Goal: Transaction & Acquisition: Purchase product/service

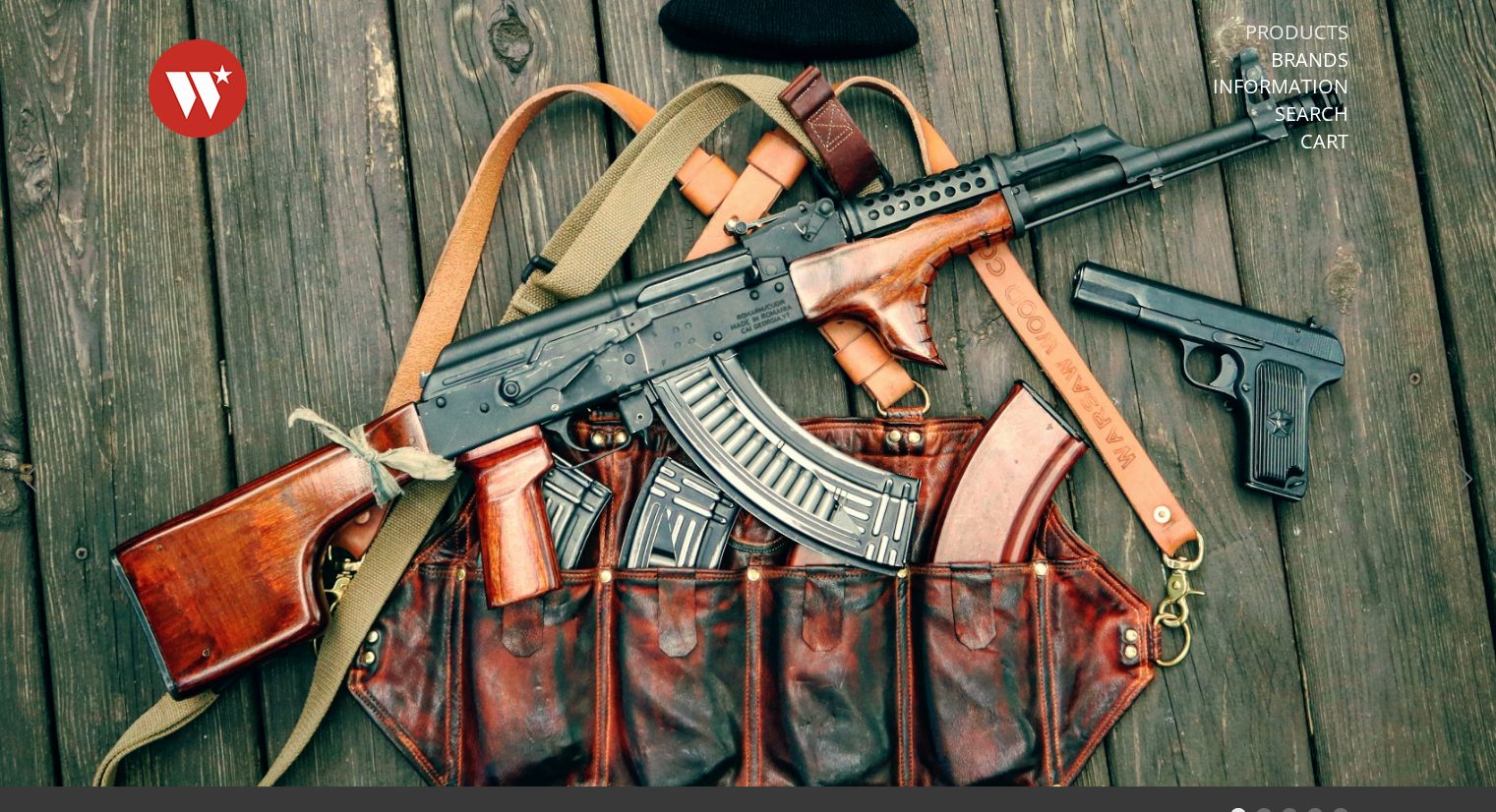
click at [1306, 21] on link "Products" at bounding box center [1297, 33] width 104 height 26
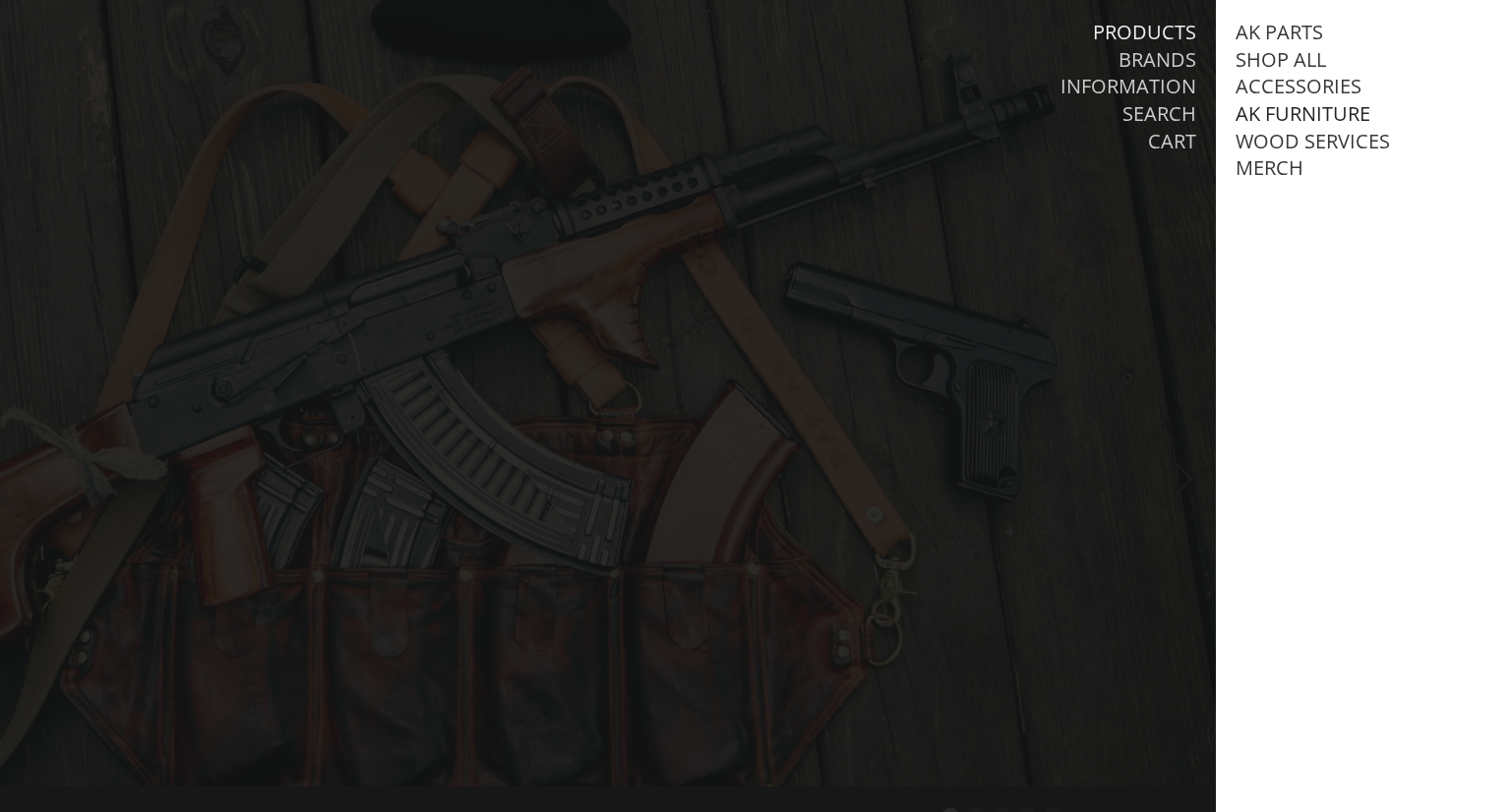
click at [1288, 115] on link "AK Furniture" at bounding box center [1302, 115] width 135 height 26
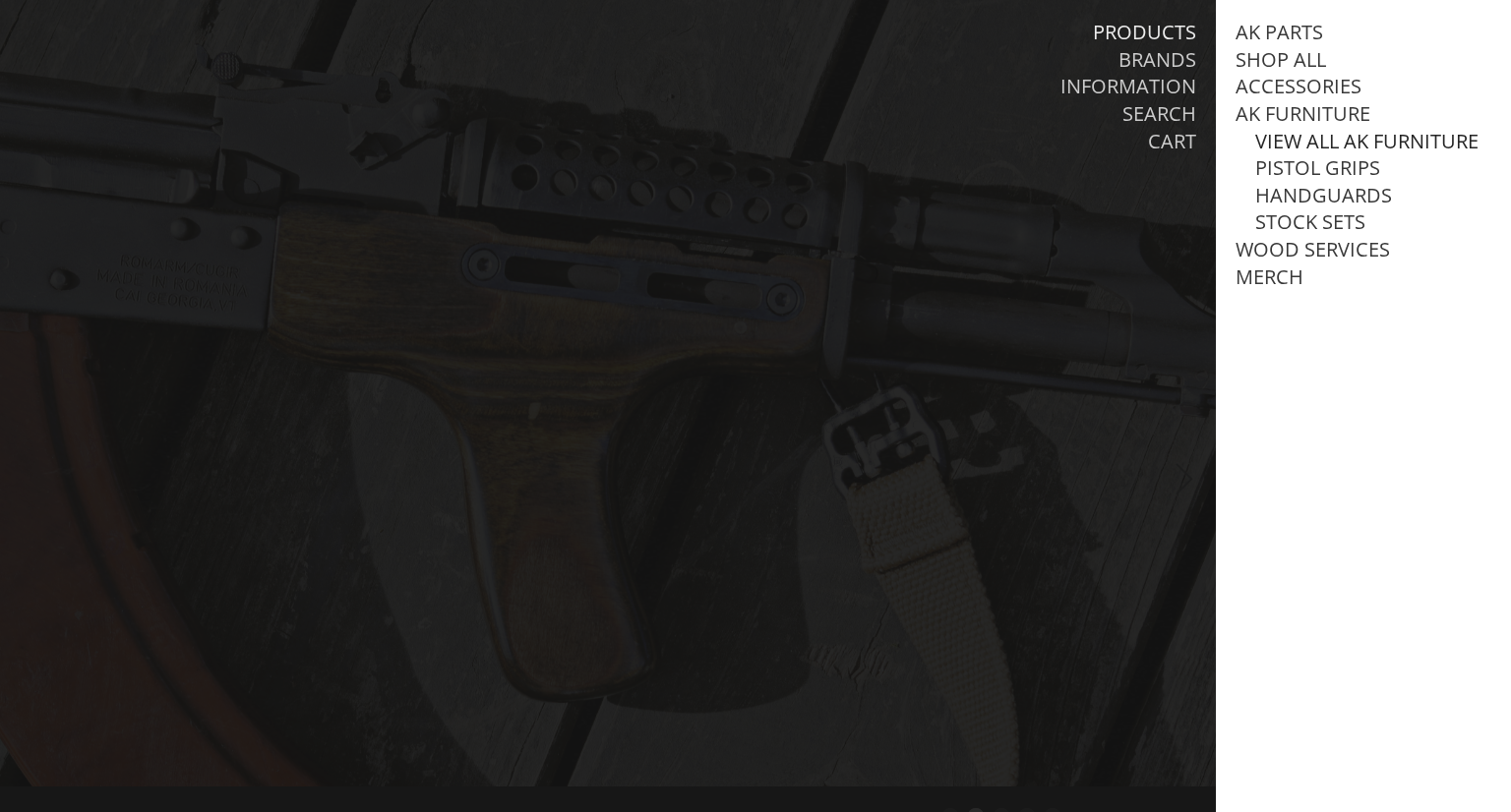
click at [1313, 154] on link "View all AK Furniture" at bounding box center [1366, 141] width 223 height 26
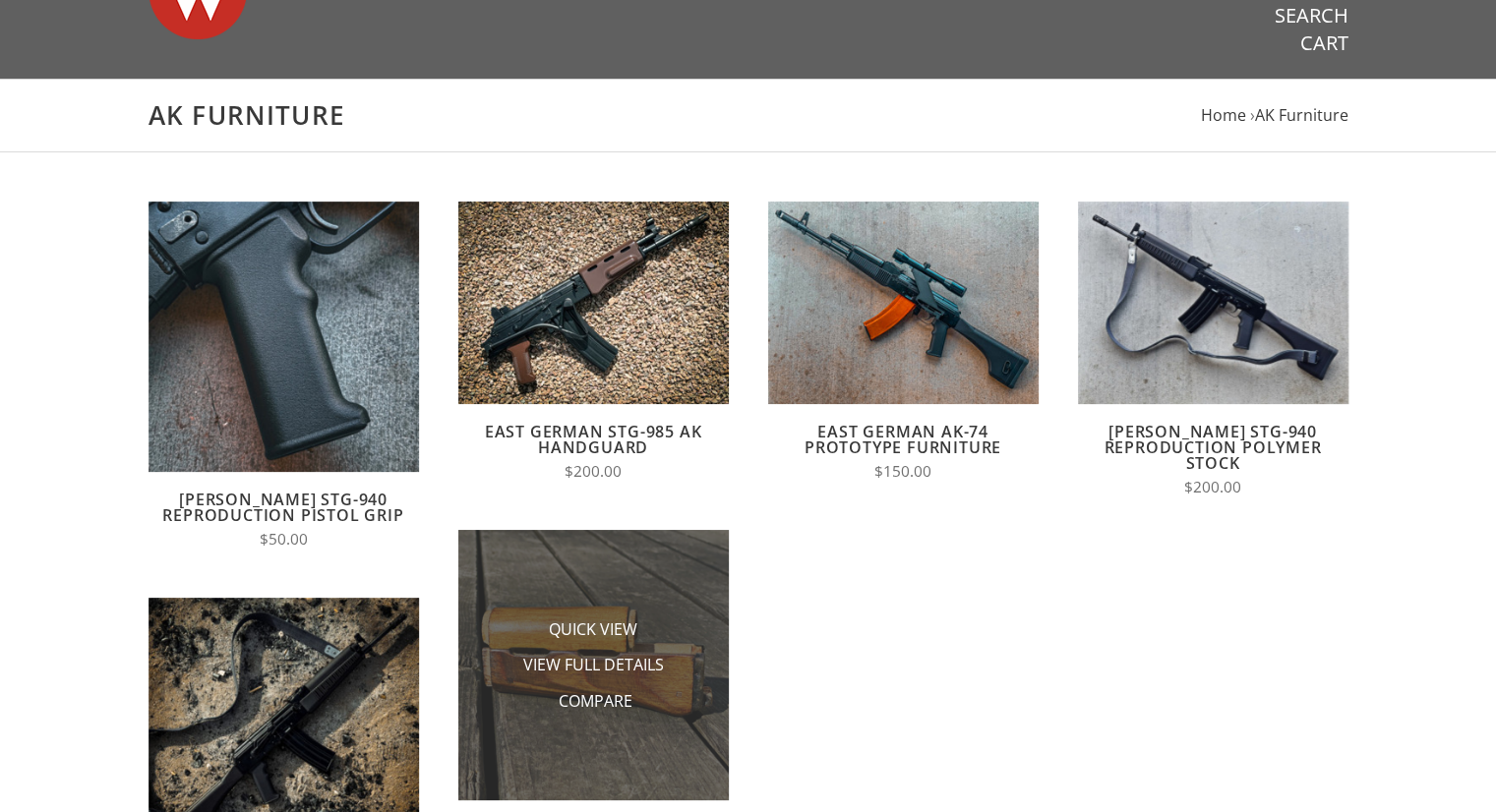
scroll to position [99, 0]
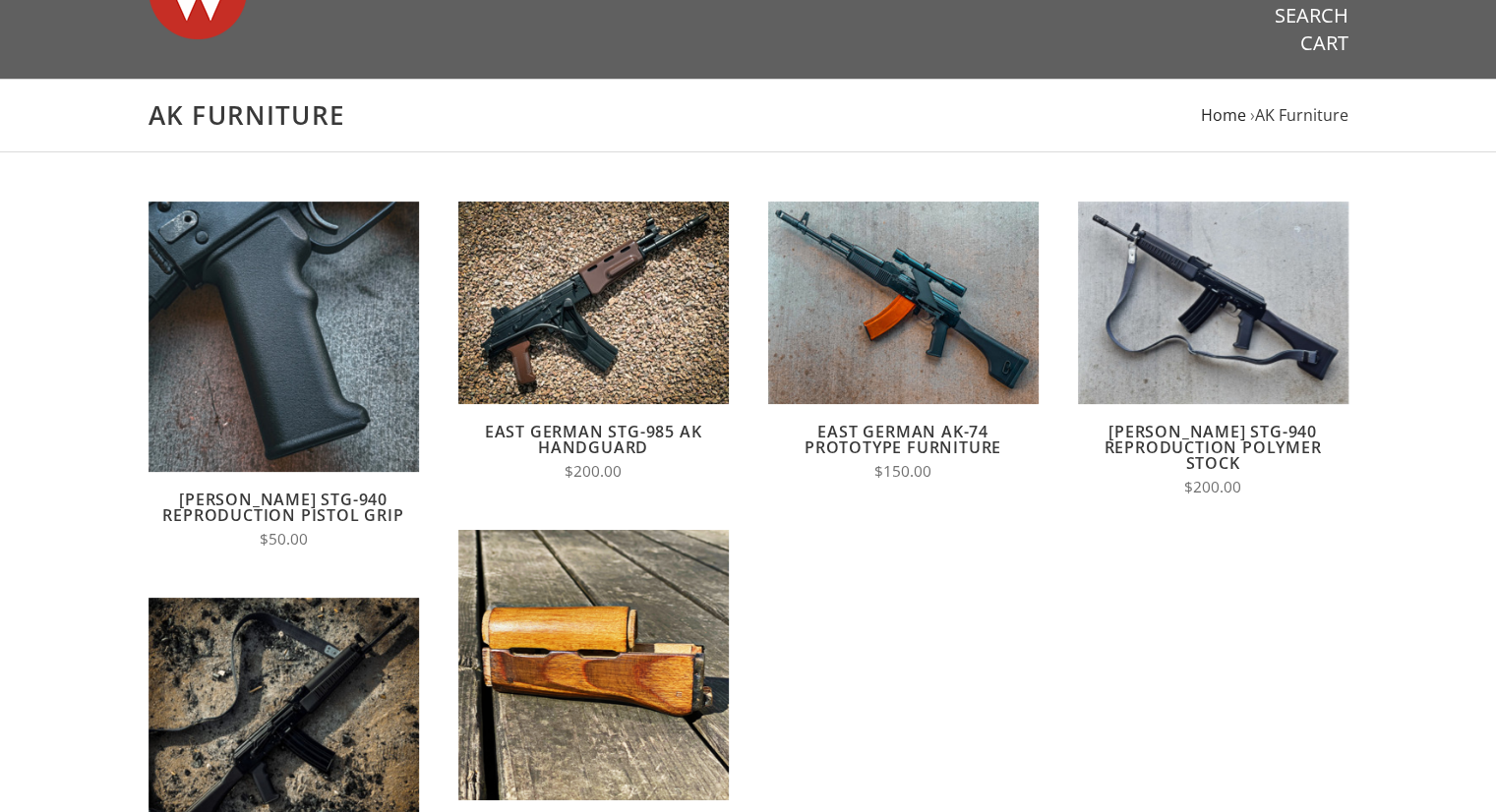
click at [1224, 116] on span "Home" at bounding box center [1223, 116] width 45 height 22
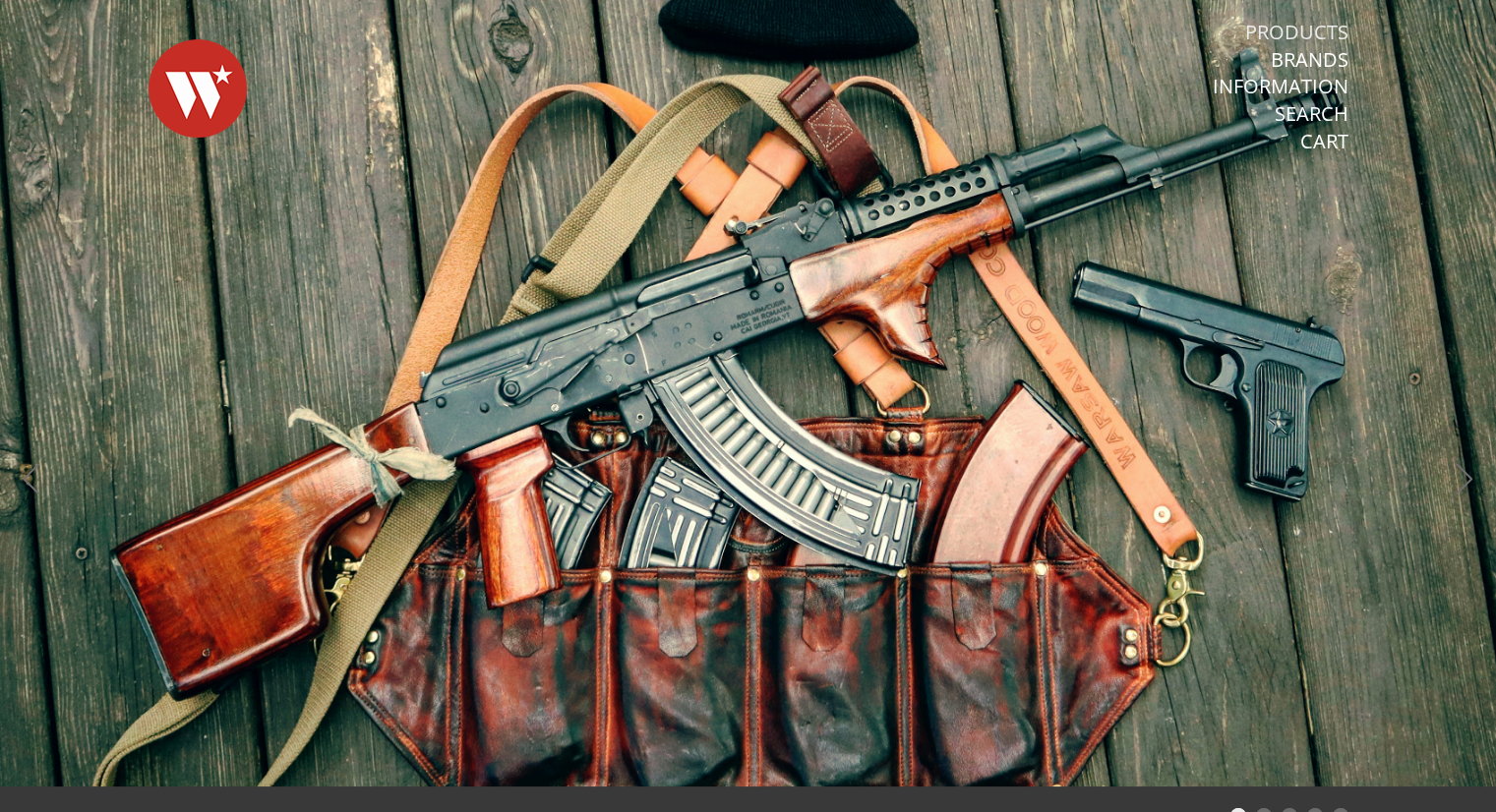
click at [1302, 36] on link "Products" at bounding box center [1297, 33] width 104 height 26
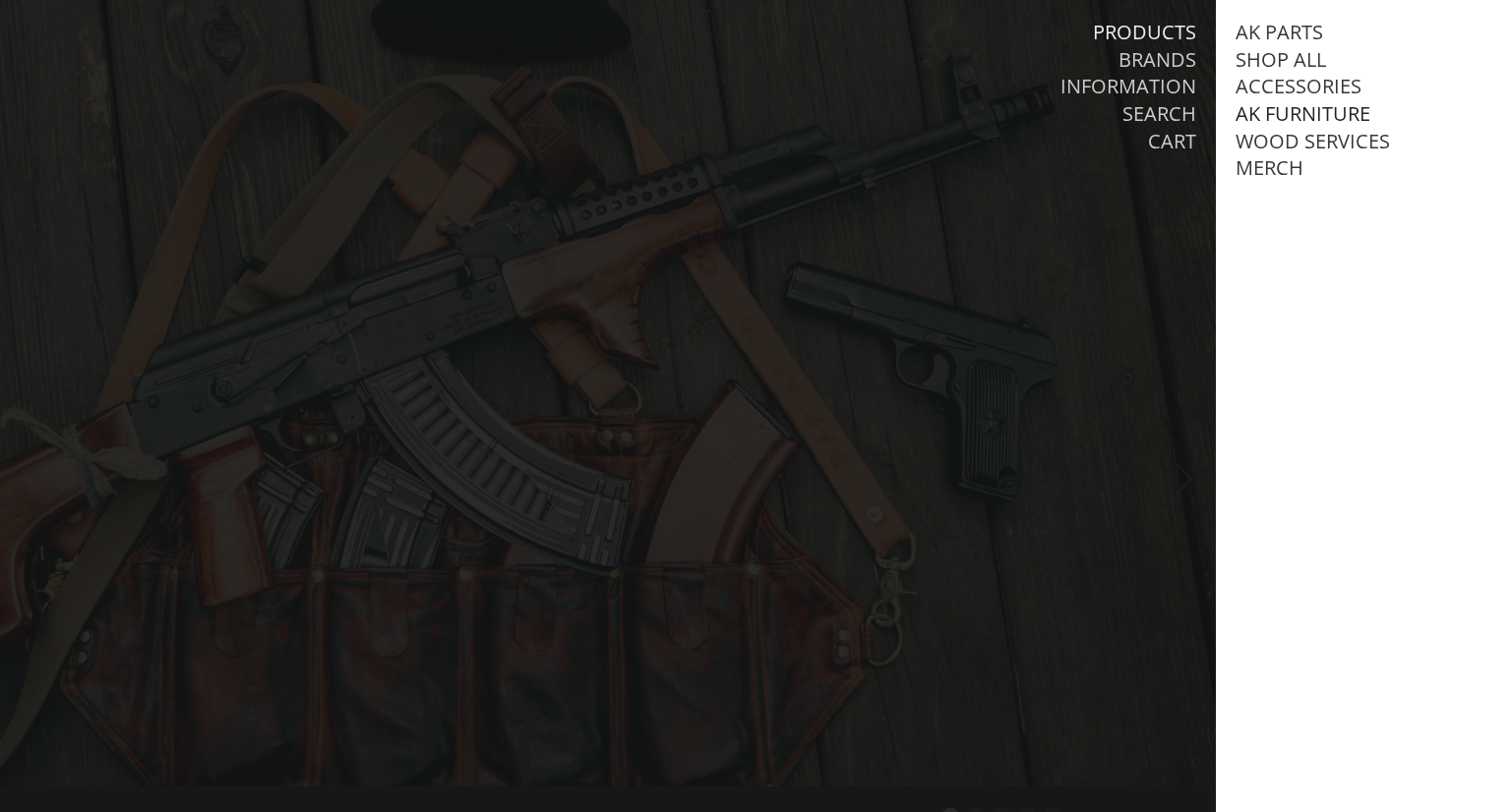
click at [1310, 122] on link "AK Furniture" at bounding box center [1302, 115] width 135 height 26
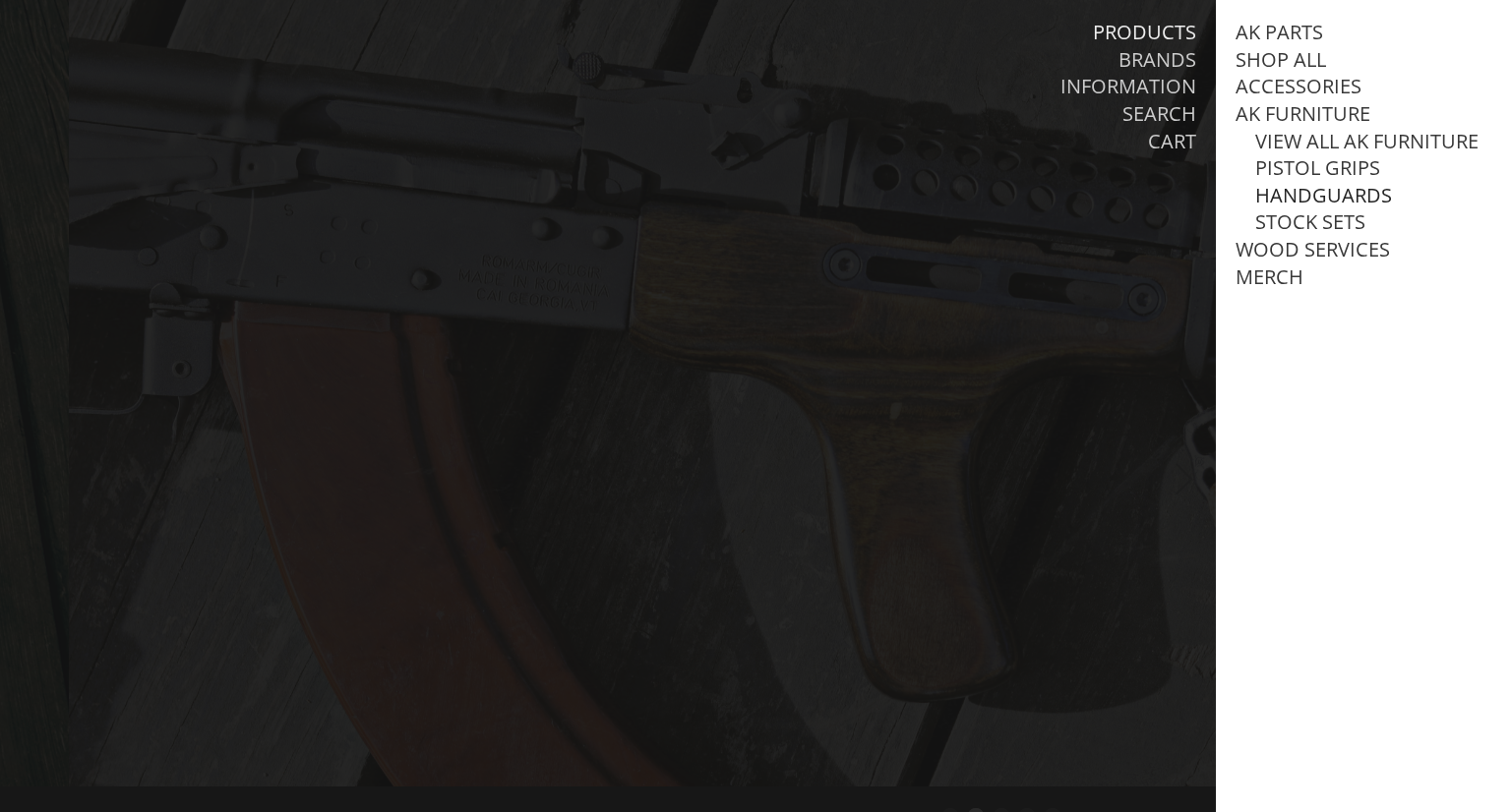
click at [1319, 208] on link "Handguards" at bounding box center [1323, 196] width 137 height 26
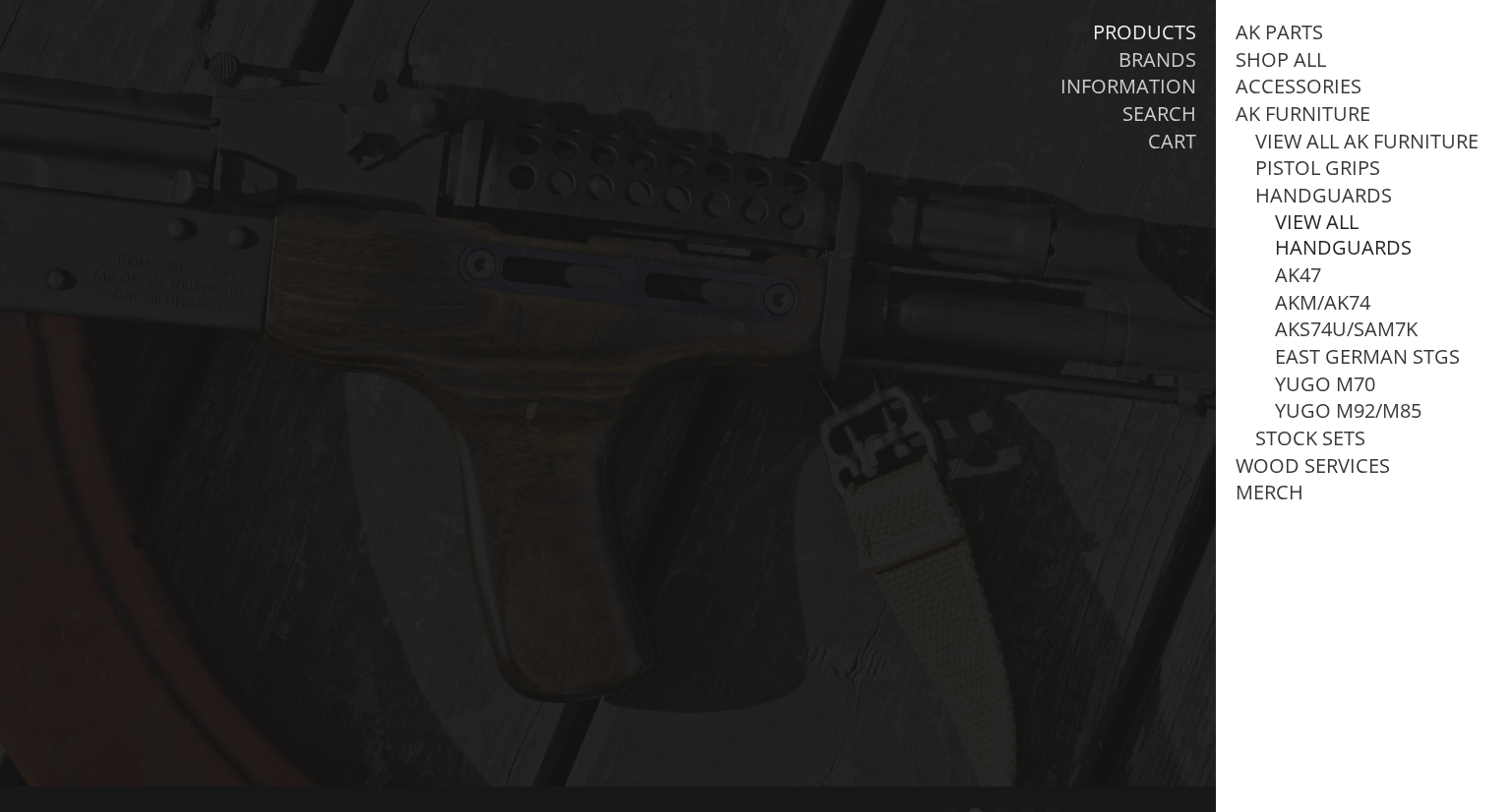
click at [1319, 250] on link "View all Handguards" at bounding box center [1382, 234] width 216 height 51
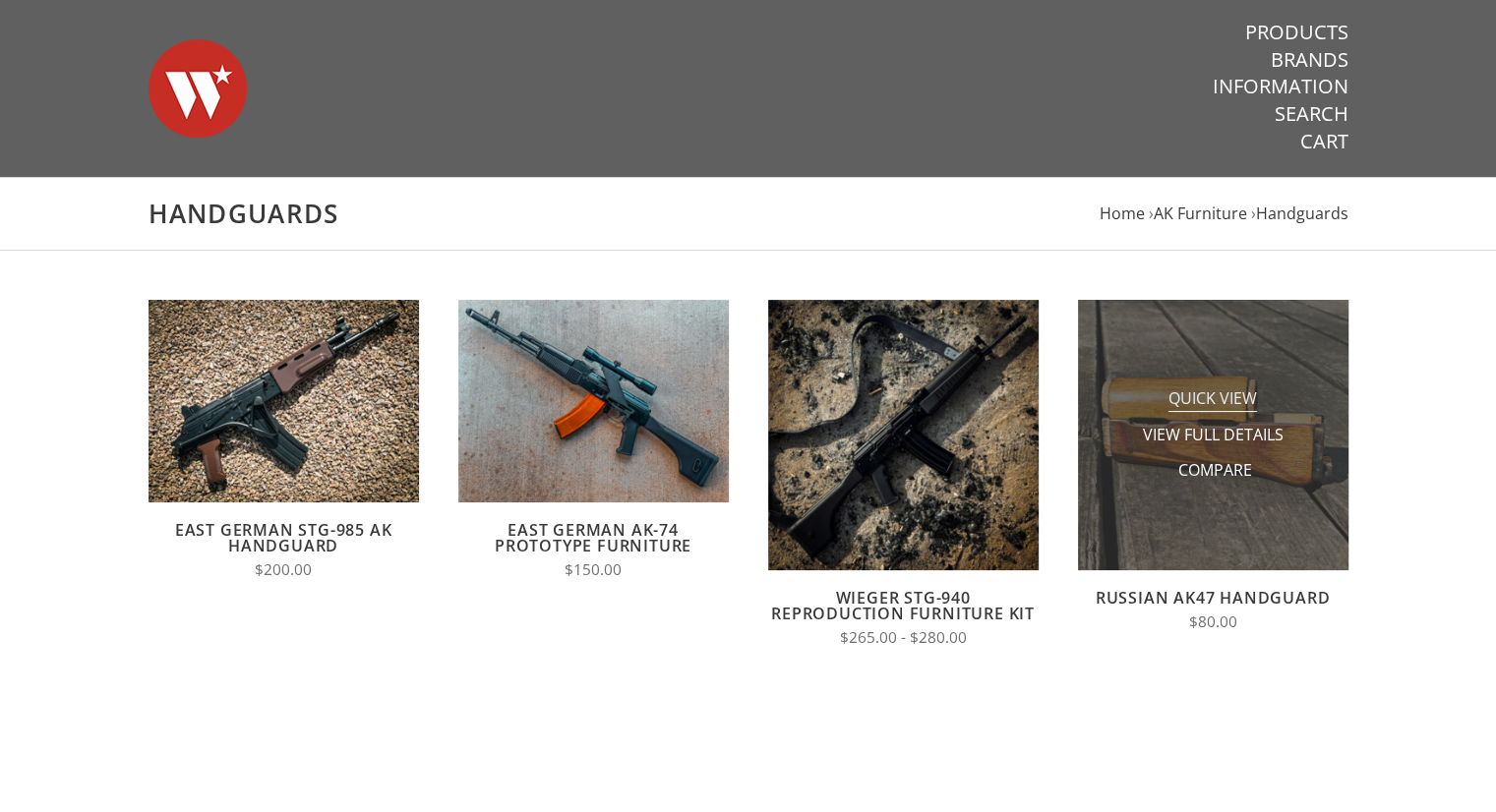
click at [1213, 404] on span "Quick View" at bounding box center [1212, 400] width 89 height 25
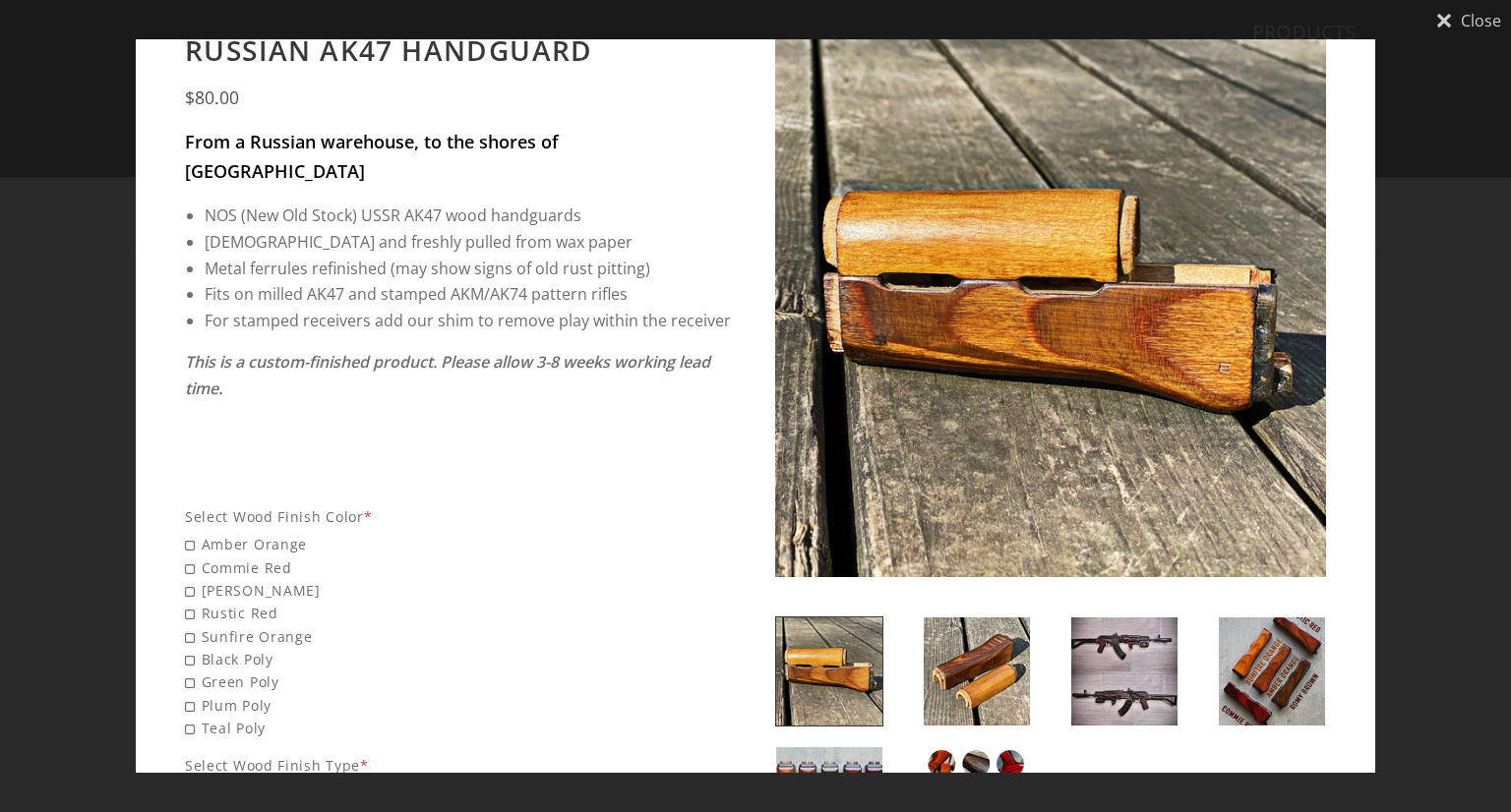
scroll to position [295, 0]
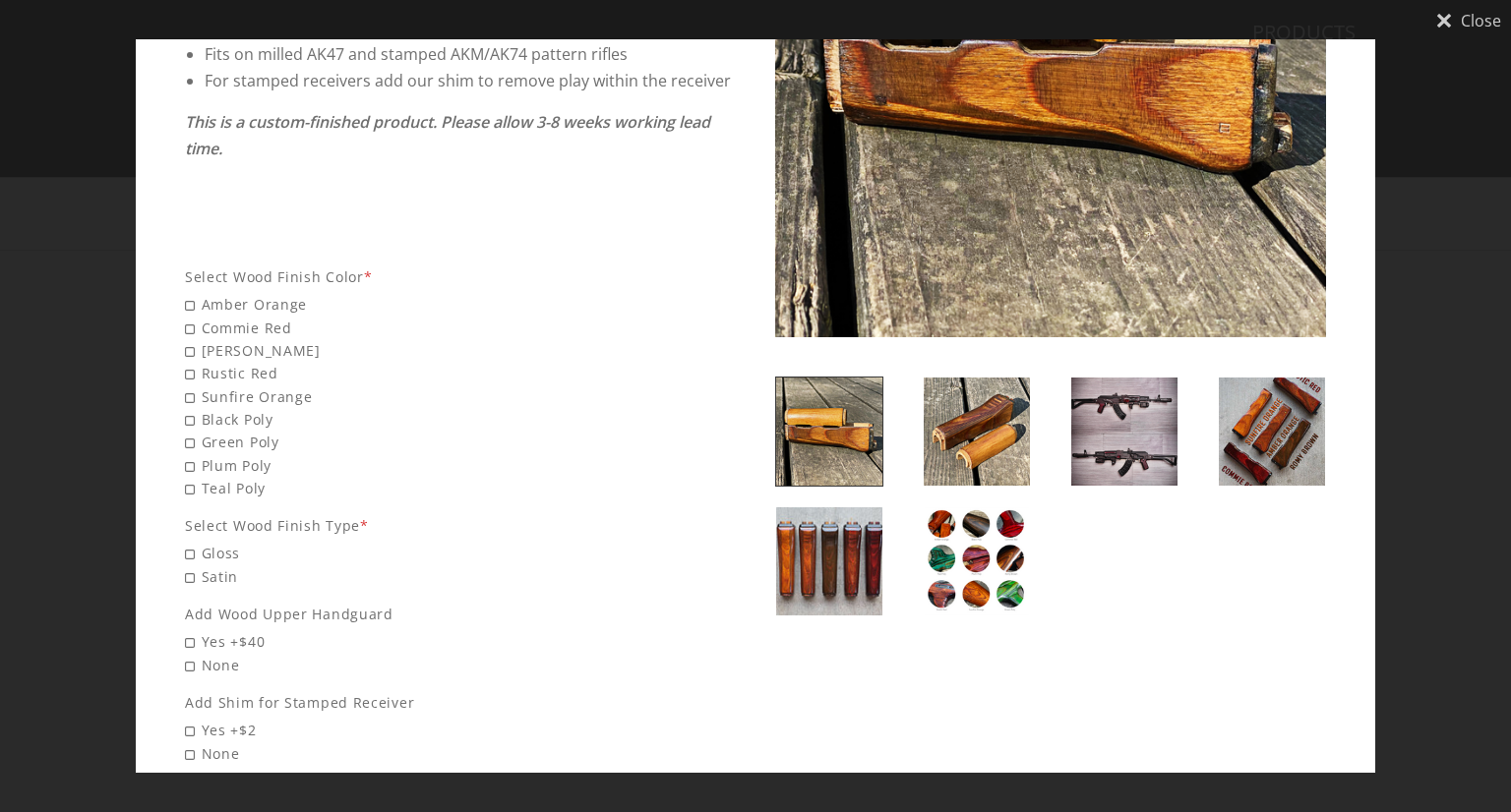
click at [976, 451] on img at bounding box center [977, 431] width 107 height 109
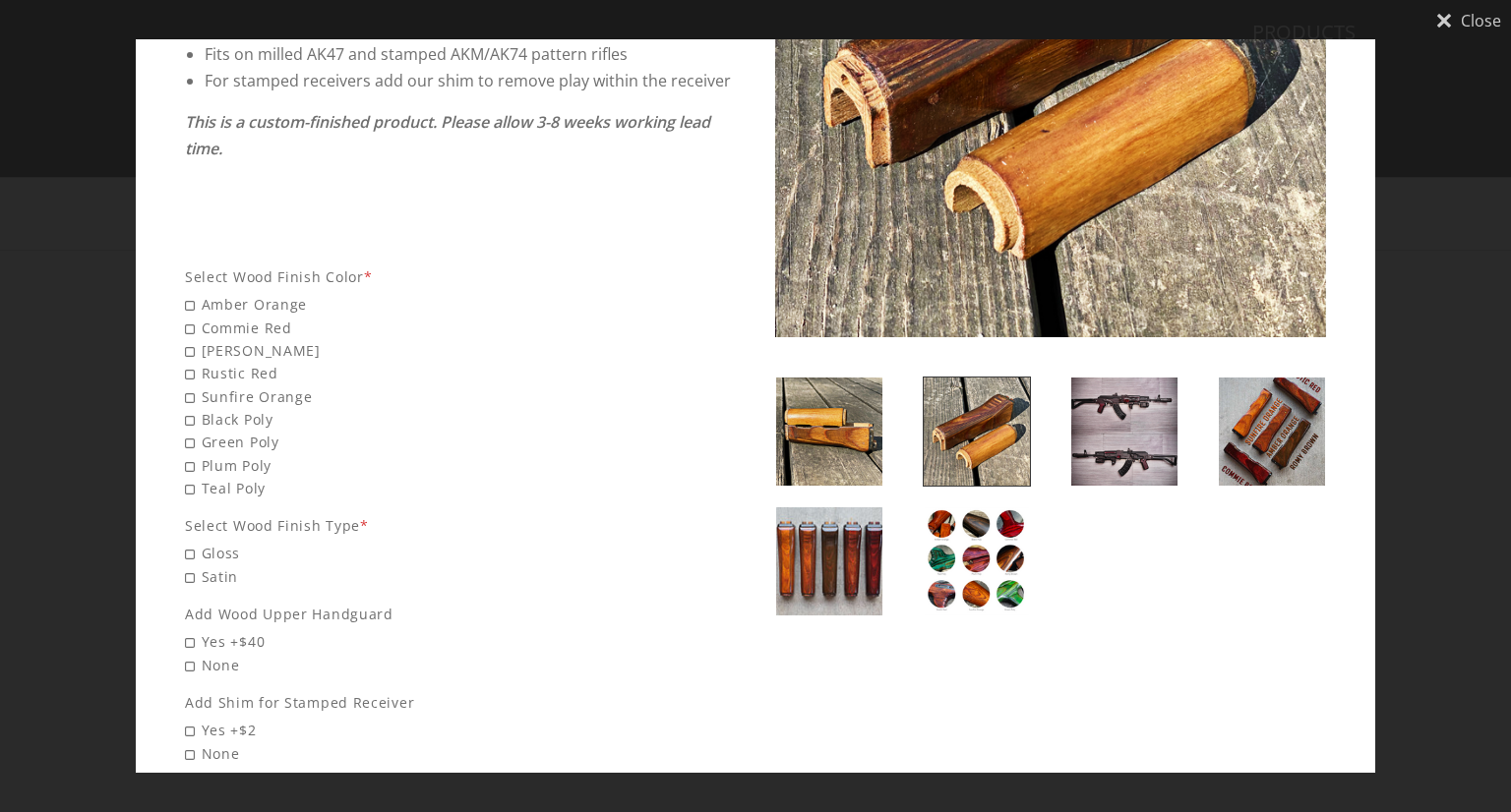
click at [852, 445] on img at bounding box center [829, 431] width 107 height 109
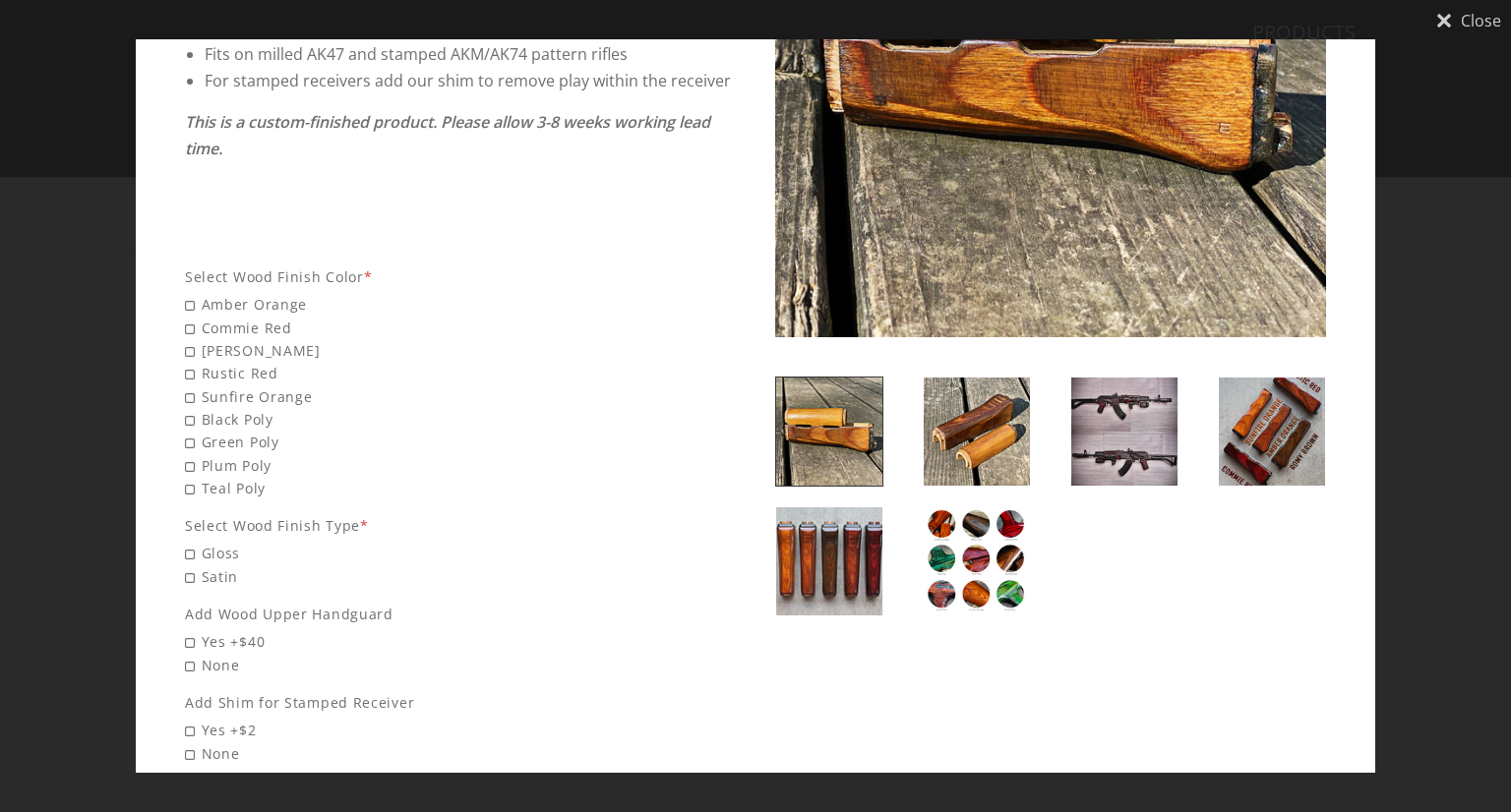
click at [1220, 441] on img at bounding box center [1272, 431] width 107 height 109
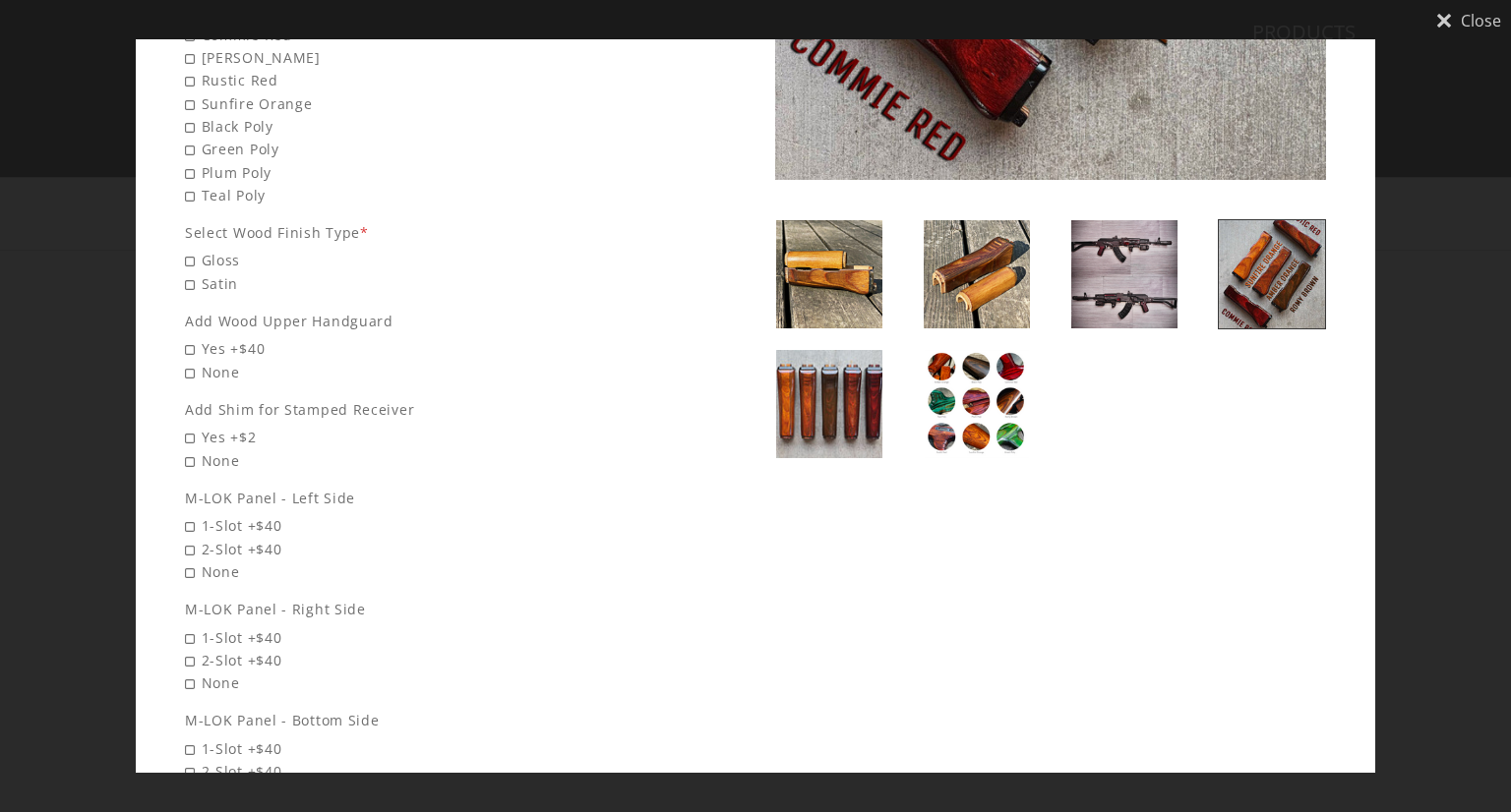
scroll to position [590, 0]
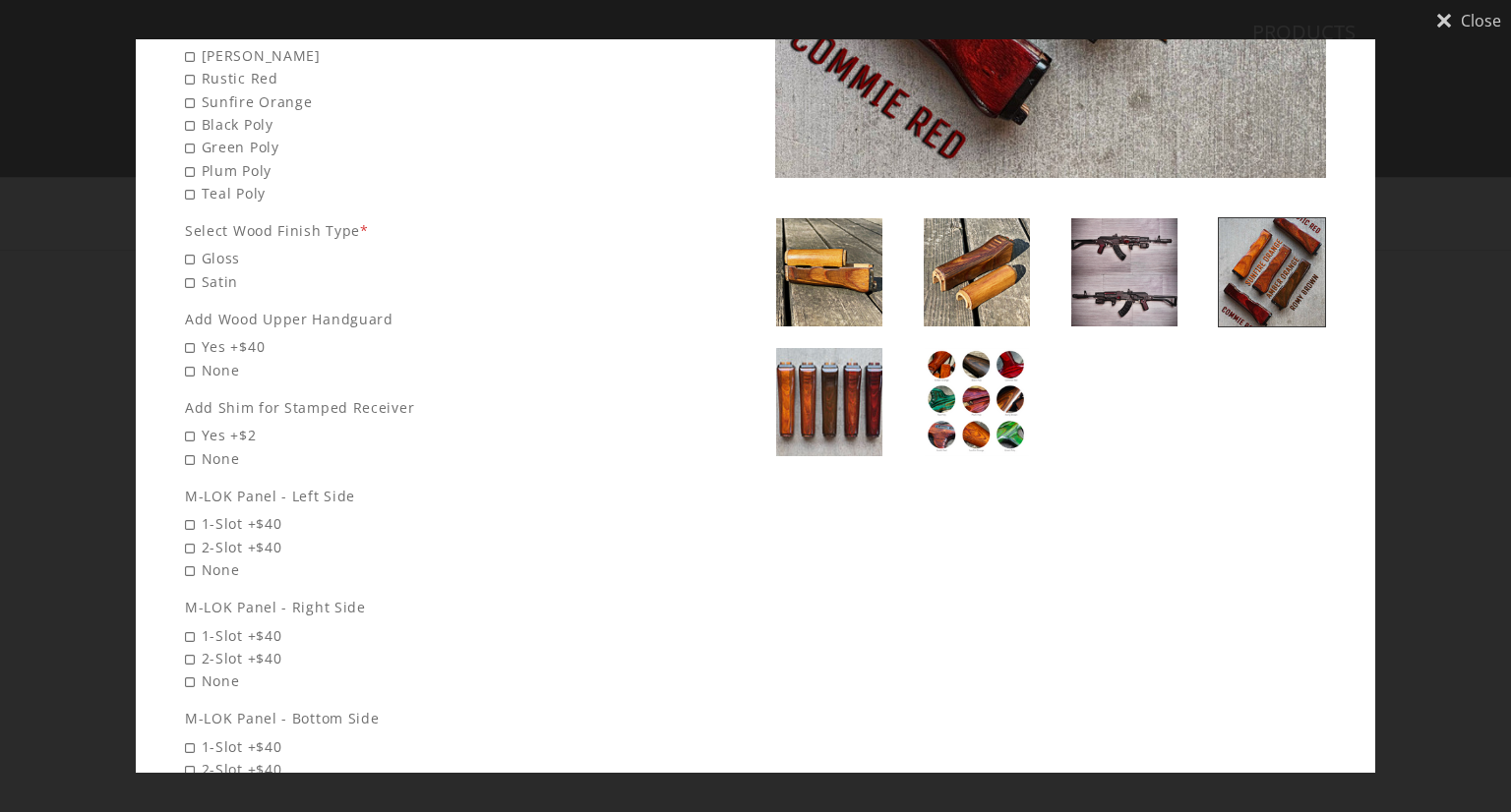
click at [860, 447] on img at bounding box center [829, 402] width 107 height 109
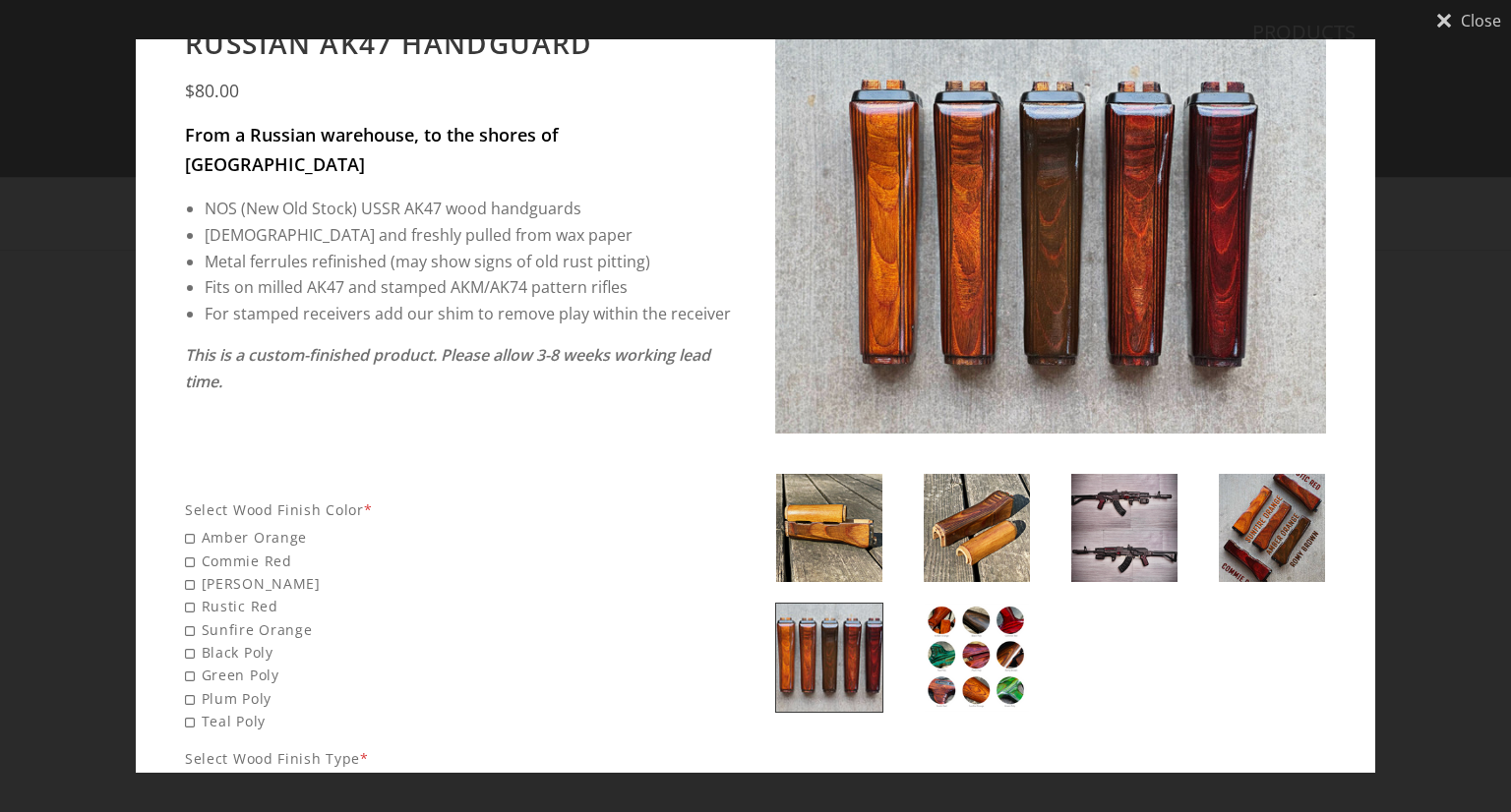
scroll to position [0, 0]
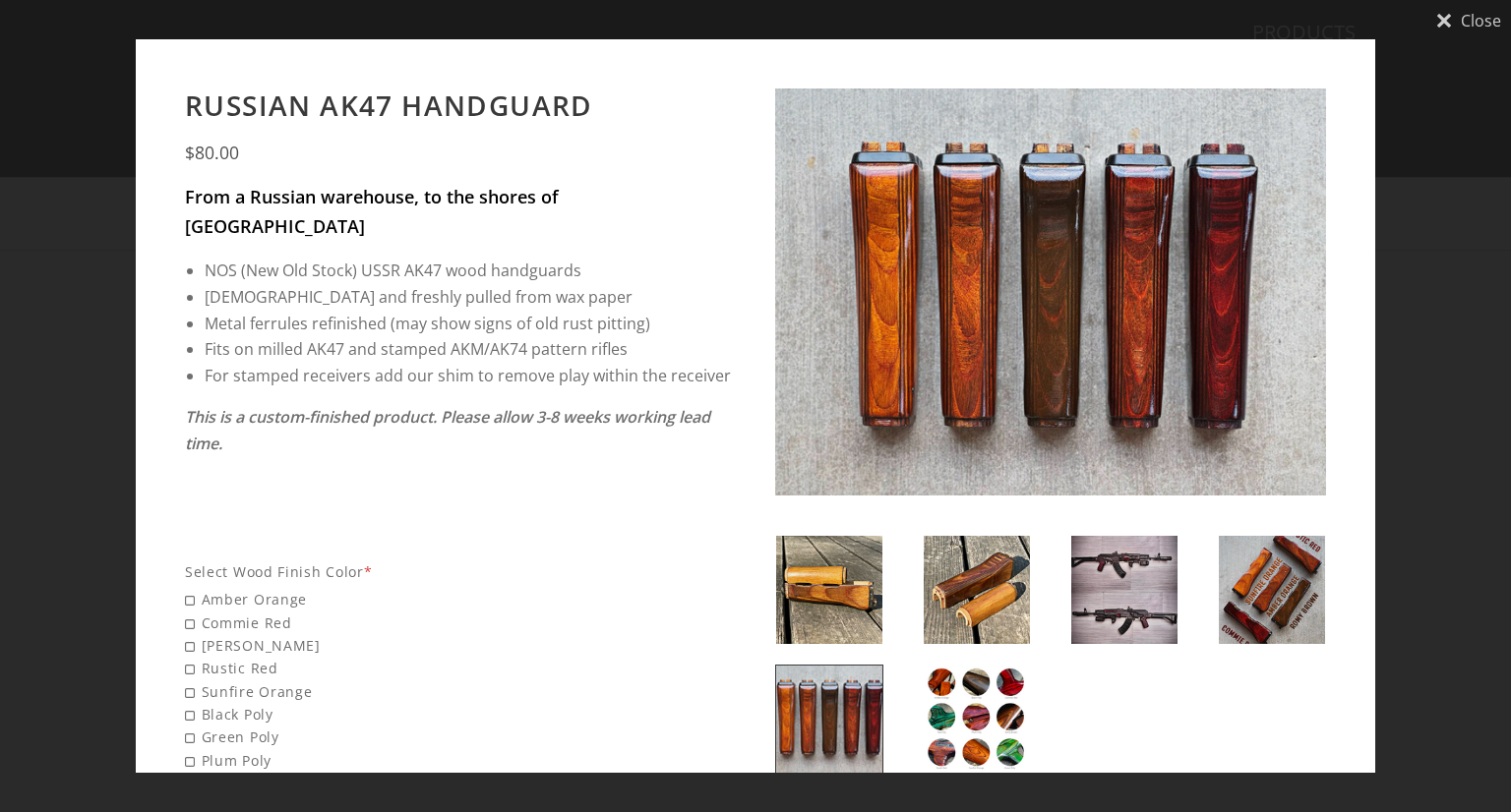
click at [827, 561] on img at bounding box center [829, 590] width 107 height 109
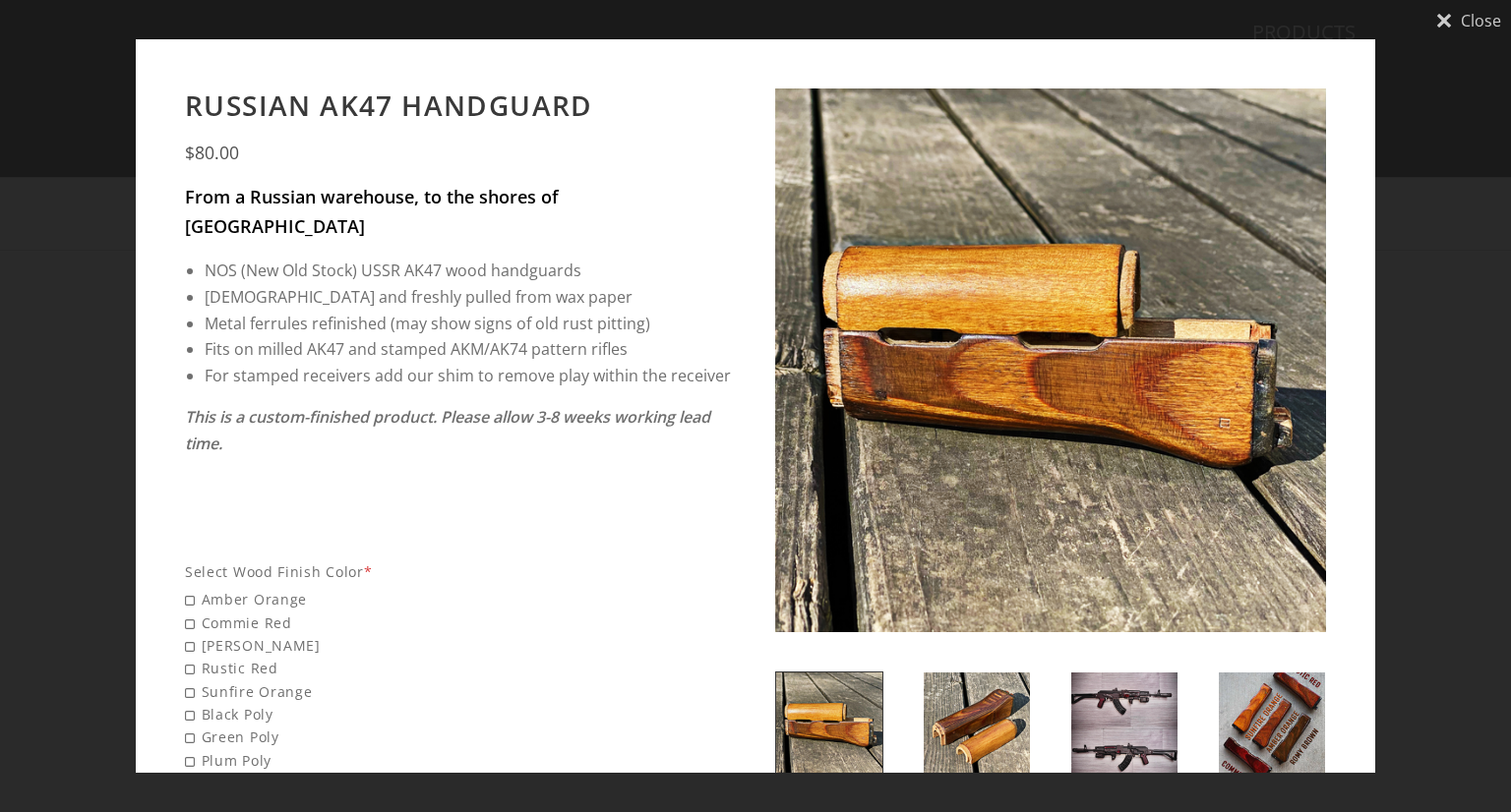
click at [1484, 264] on div "Close Russian AK47 Handguard $80.00 From a Russian warehouse, to the shores of …" at bounding box center [756, 406] width 1511 height 812
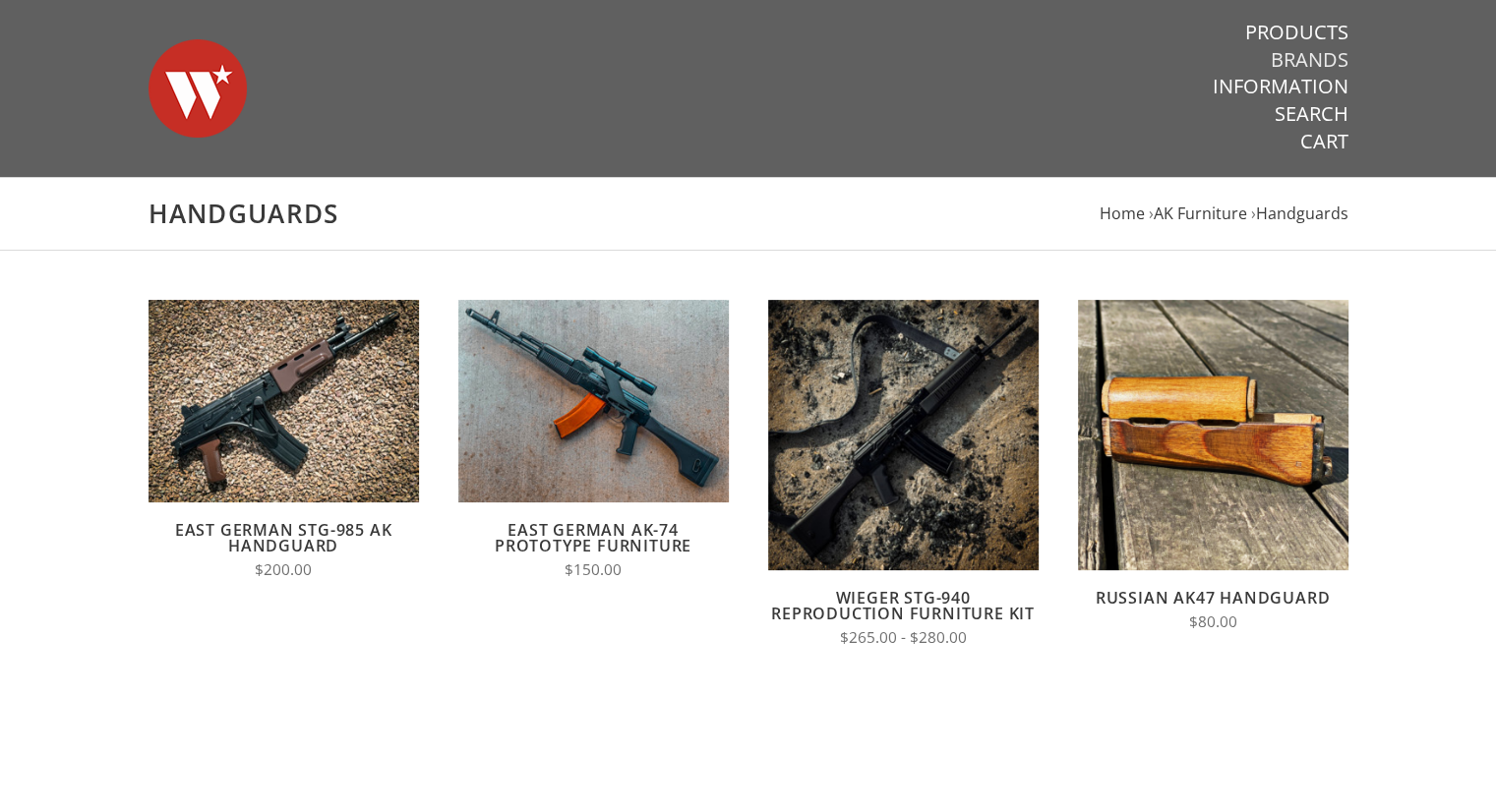
click at [1287, 54] on link "Brands" at bounding box center [1310, 60] width 78 height 26
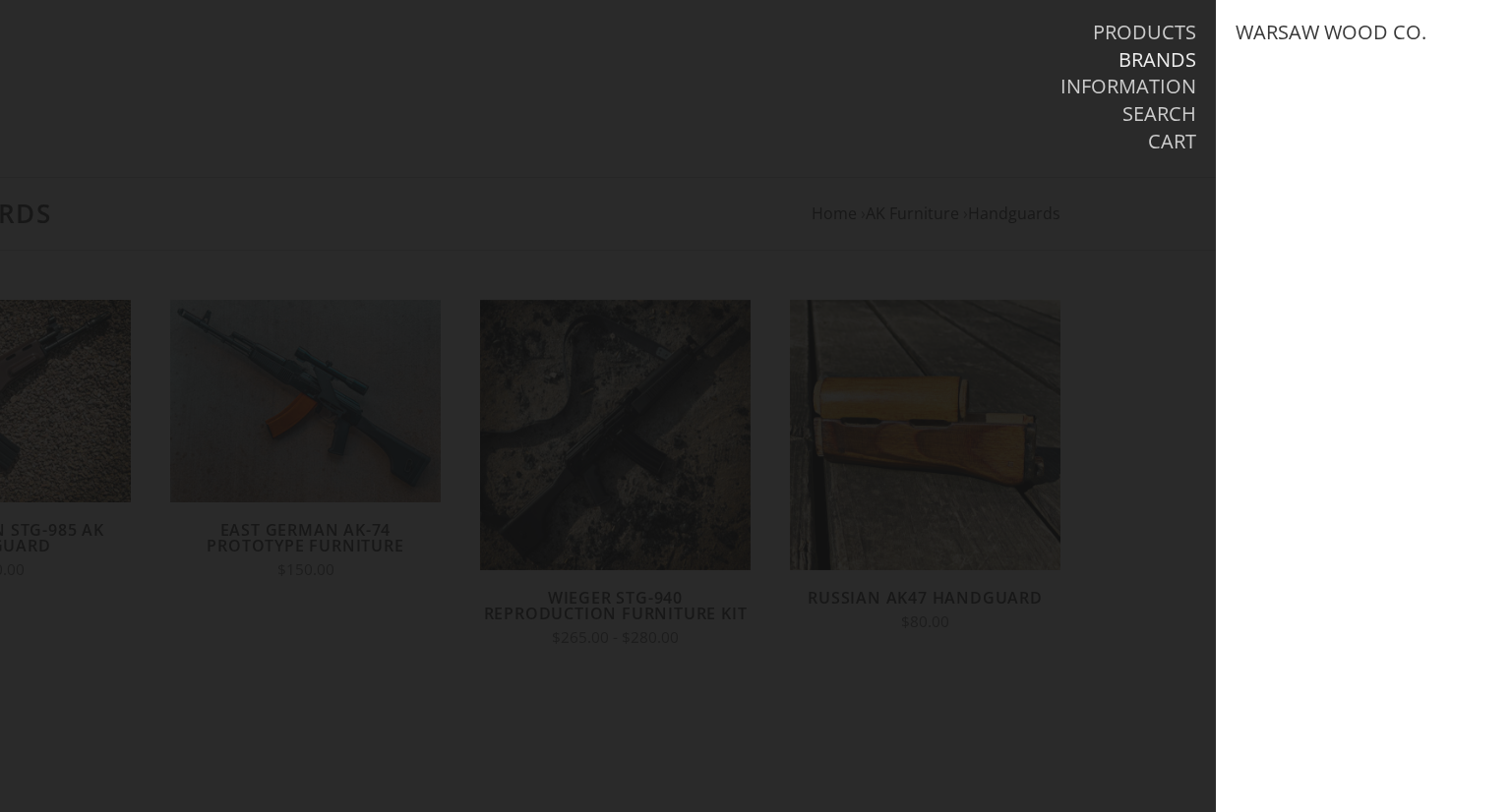
click at [715, 170] on div "Warsaw Wood Co." at bounding box center [233, 89] width 1058 height 177
